Goal: Task Accomplishment & Management: Manage account settings

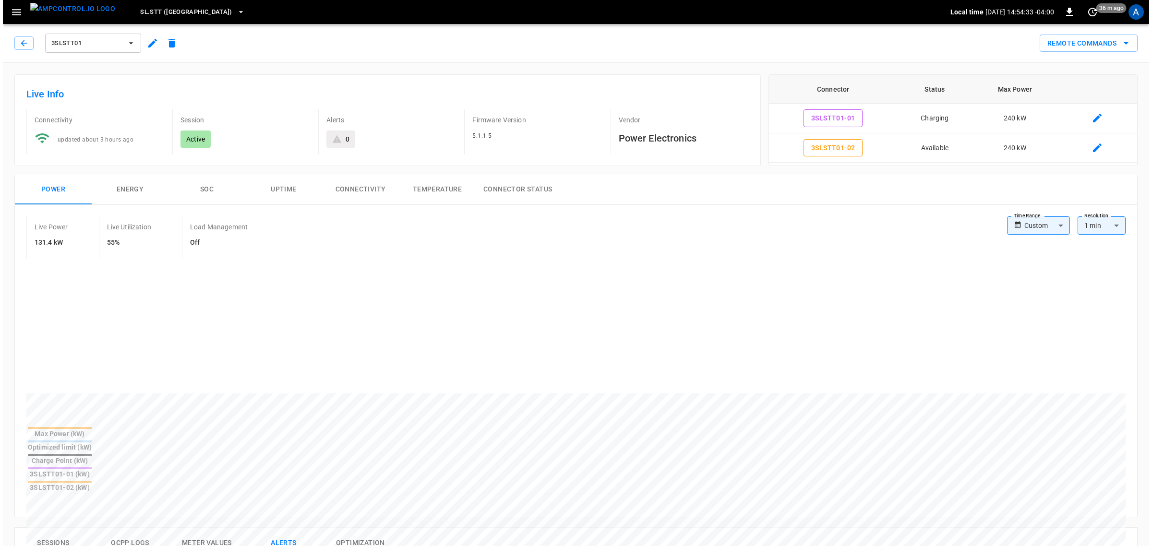
scroll to position [180, 0]
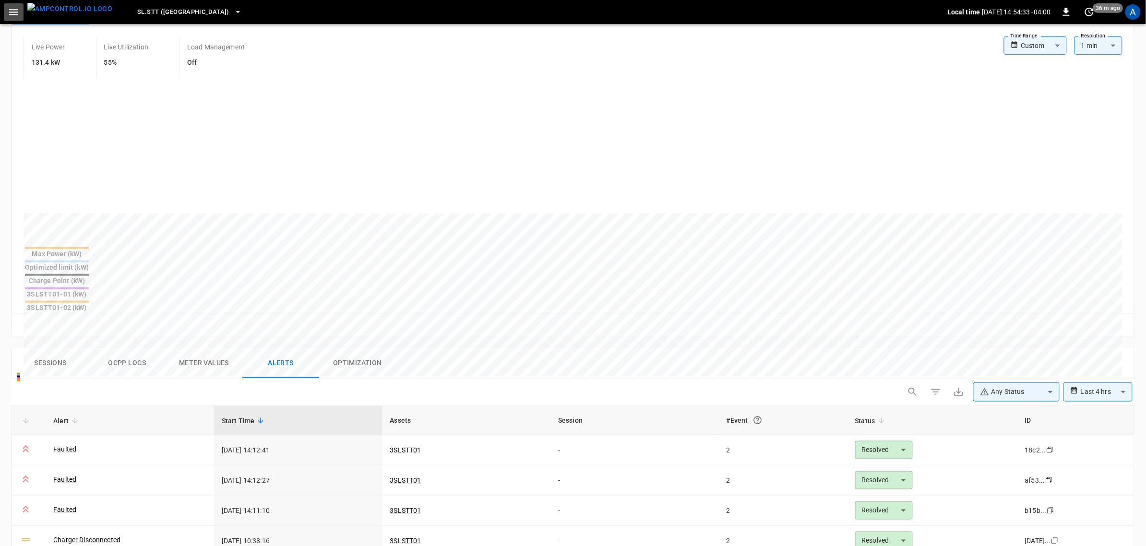
click at [8, 13] on icon "button" at bounding box center [14, 12] width 12 height 12
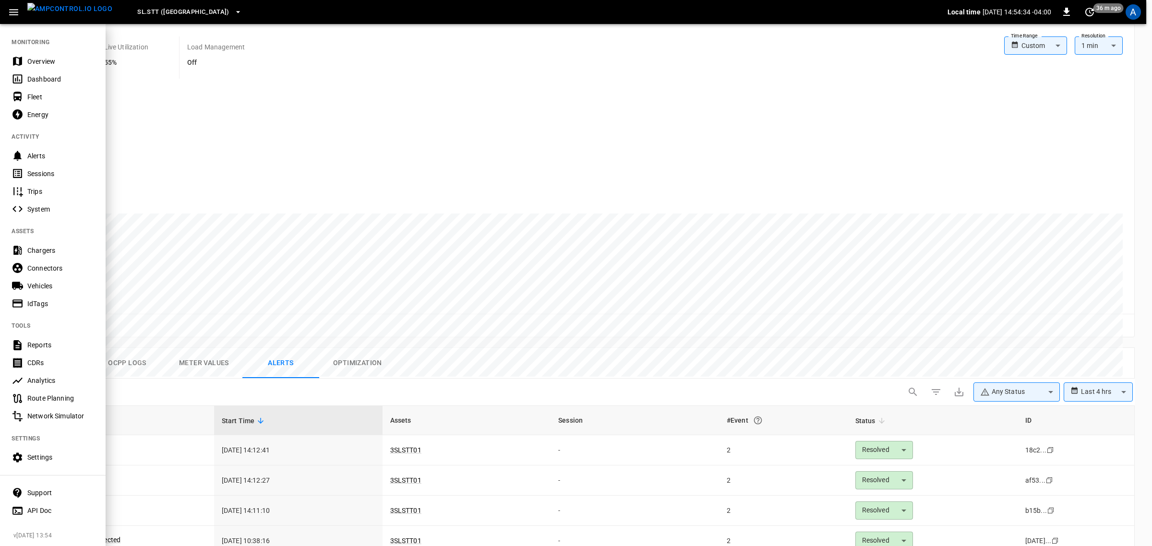
drag, startPoint x: 48, startPoint y: 61, endPoint x: 90, endPoint y: 65, distance: 42.0
click at [48, 61] on div "Overview" at bounding box center [60, 62] width 67 height 10
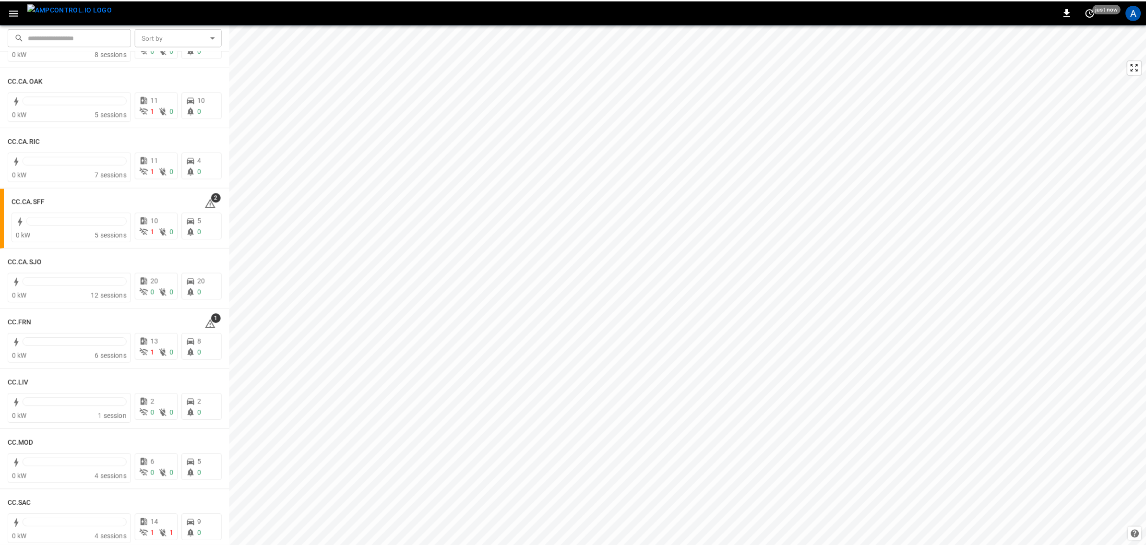
scroll to position [180, 0]
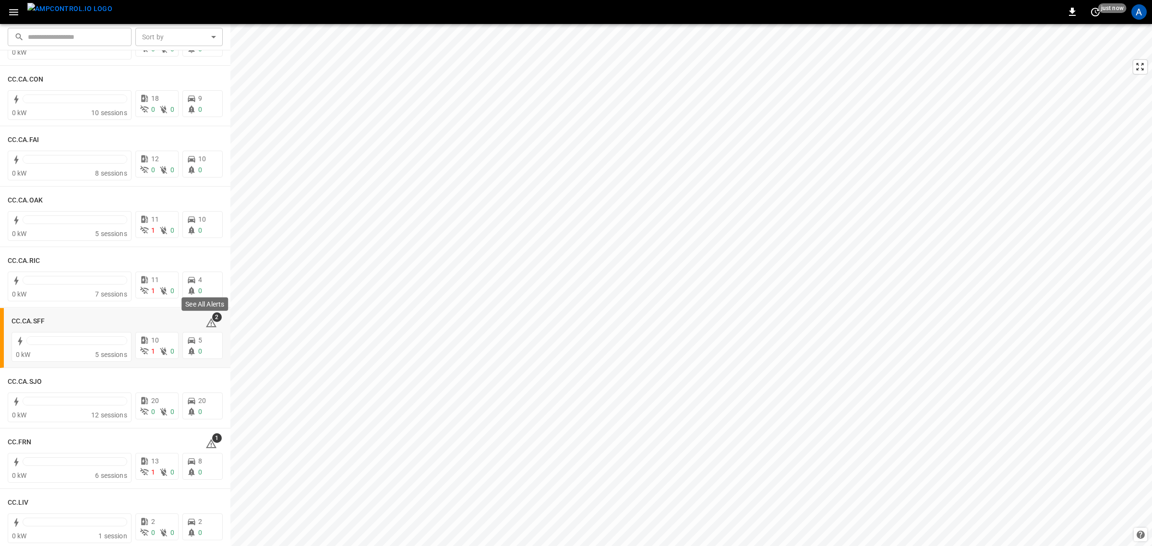
click at [212, 320] on span "2" at bounding box center [217, 318] width 10 height 10
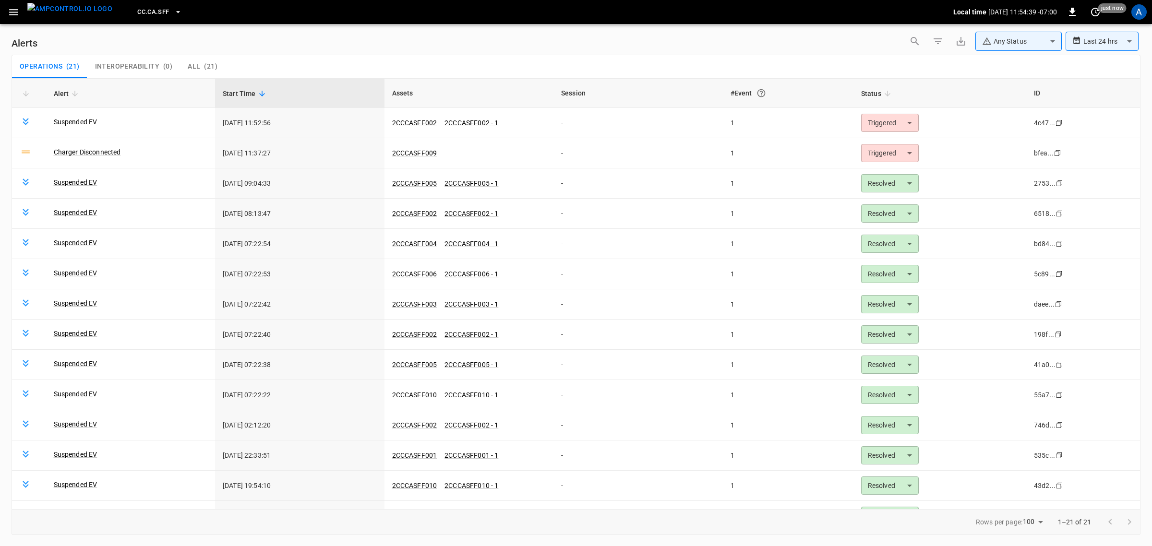
click at [892, 127] on body "**********" at bounding box center [576, 271] width 1152 height 543
click at [879, 139] on li "Resolved" at bounding box center [885, 146] width 61 height 17
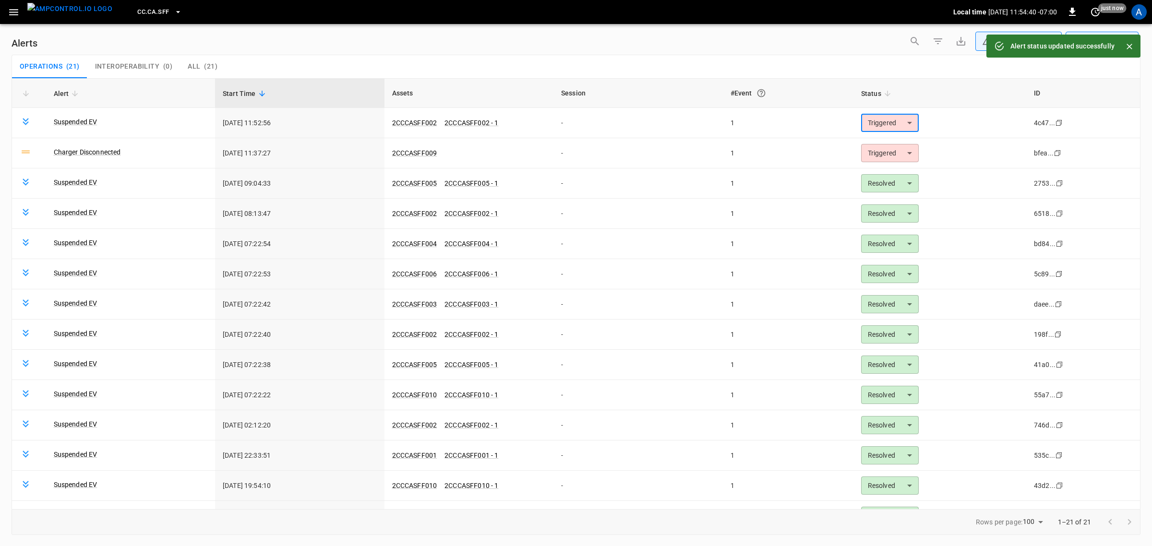
type input "********"
click at [419, 152] on link "2CCCASFF009" at bounding box center [414, 153] width 45 height 8
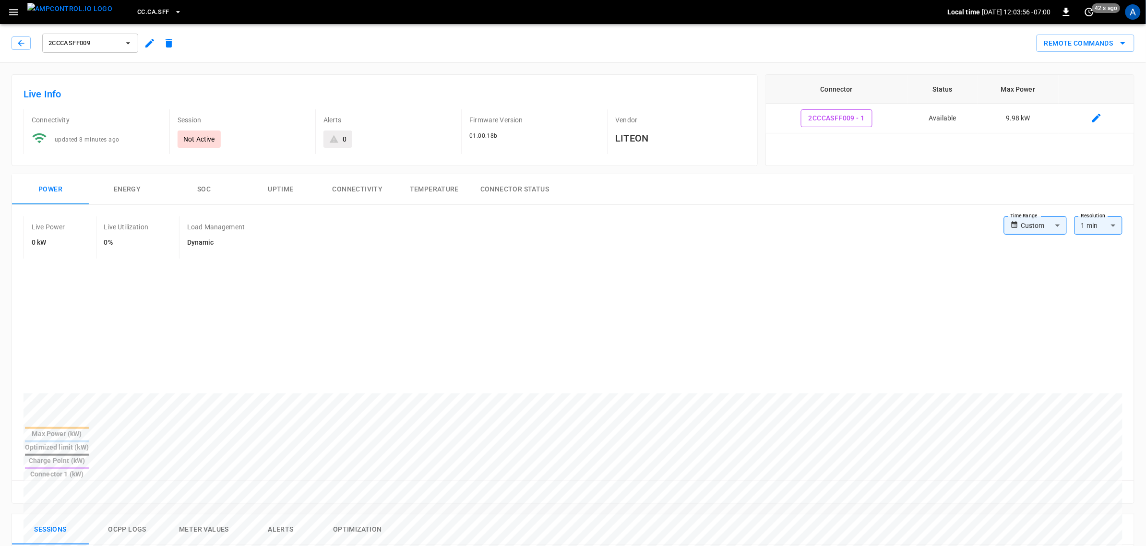
click at [292, 515] on button "Alerts" at bounding box center [280, 530] width 77 height 31
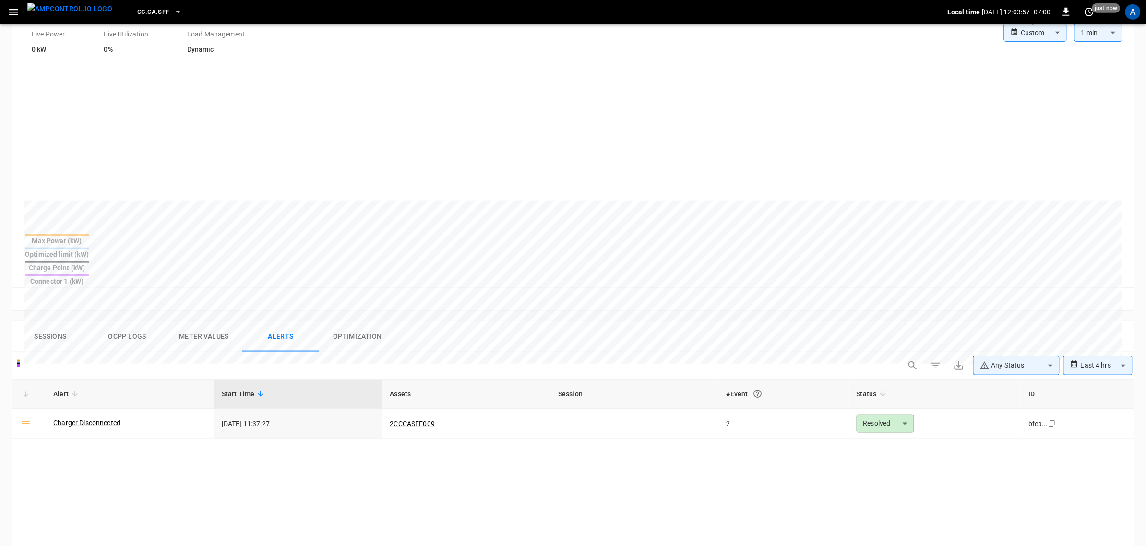
scroll to position [240, 0]
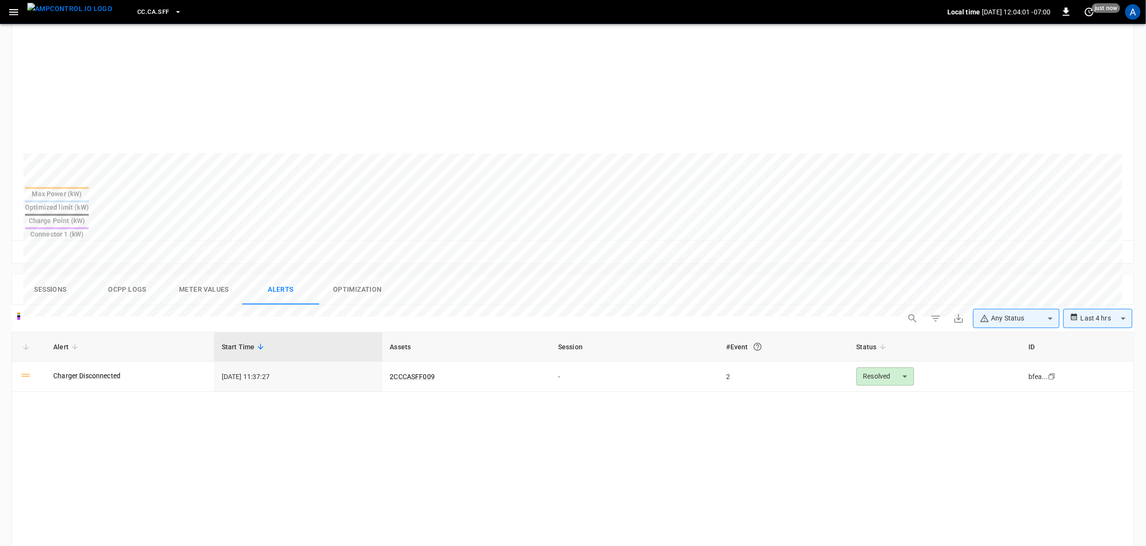
click at [97, 371] on link "Charger Disconnected" at bounding box center [86, 376] width 67 height 10
